Goal: Find specific page/section: Find specific page/section

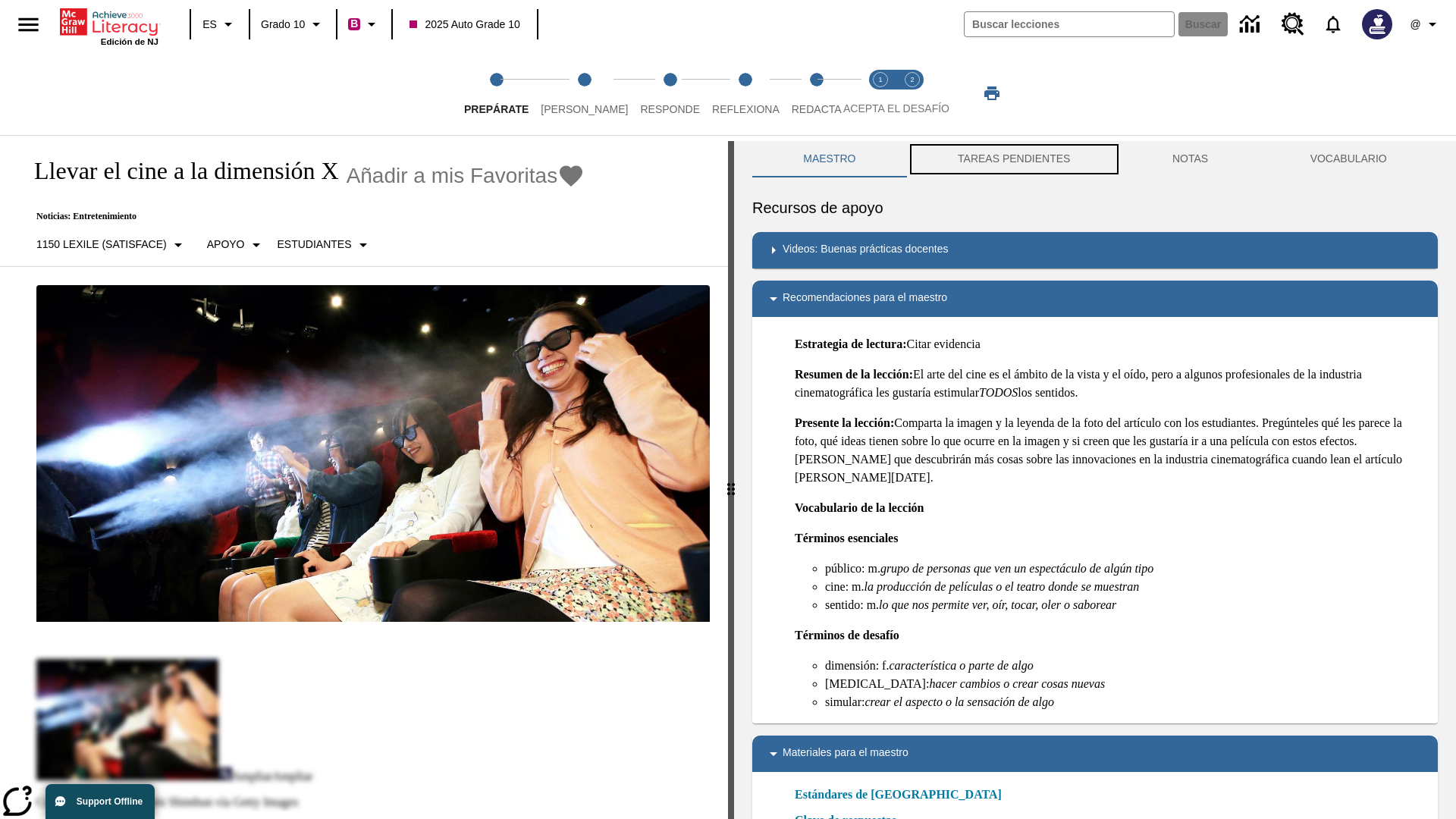
click at [1013, 159] on button "TAREAS PENDIENTES" at bounding box center [1014, 159] width 215 height 37
